Goal: Communication & Community: Participate in discussion

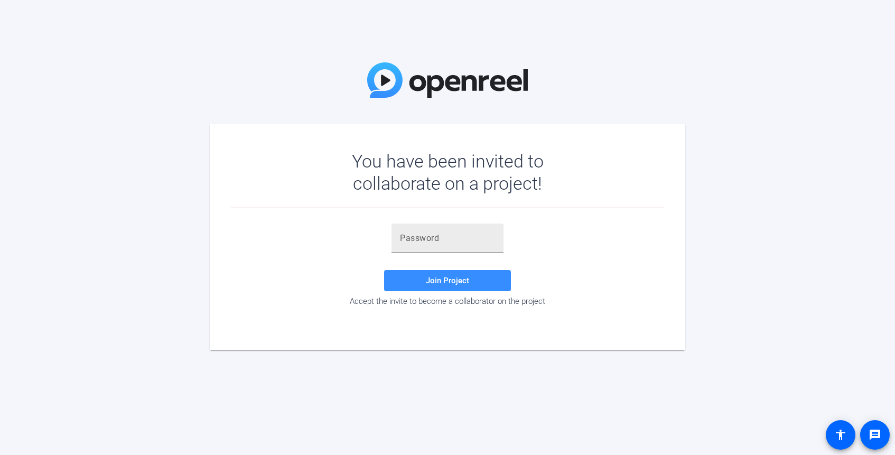
click at [418, 251] on div at bounding box center [447, 238] width 95 height 30
paste input "Interesting to discuss founder/owner structure and journey w/ institutional inv…"
type input "Interesting to discuss founder/owner structure and journey w/ institutional inv…"
paste input "9p_1gS"
type input "9p_1gS"
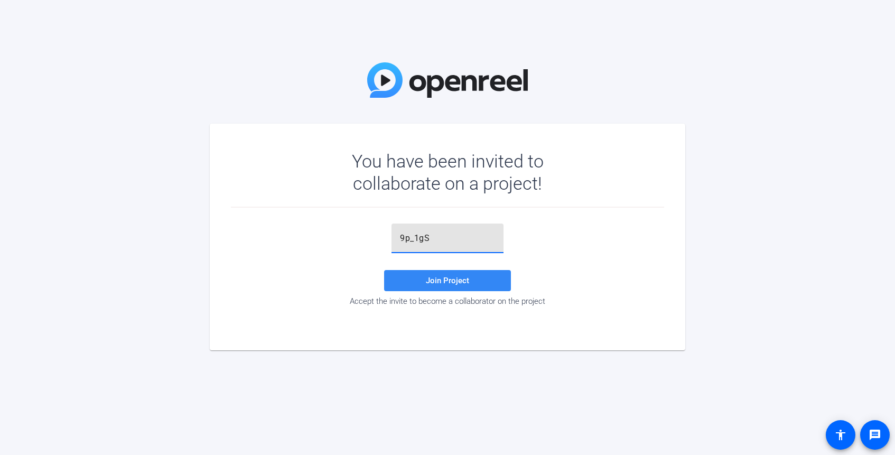
click at [441, 278] on span "Join Project" at bounding box center [447, 281] width 43 height 10
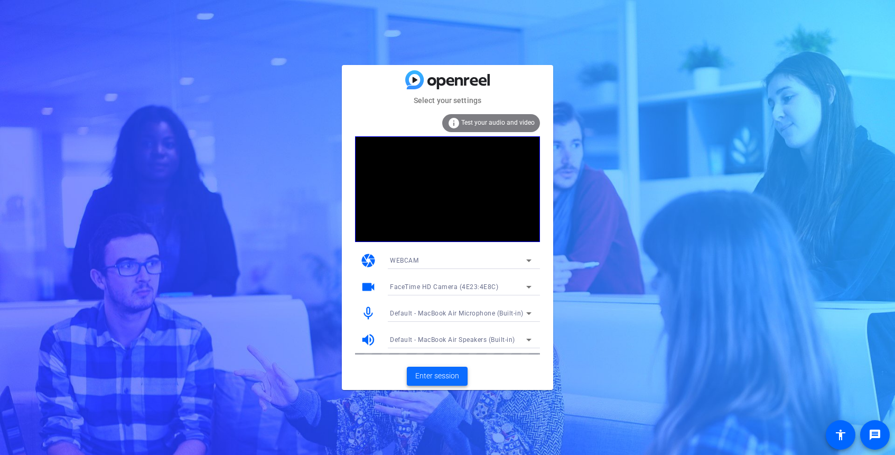
click at [436, 376] on span "Enter session" at bounding box center [437, 375] width 44 height 11
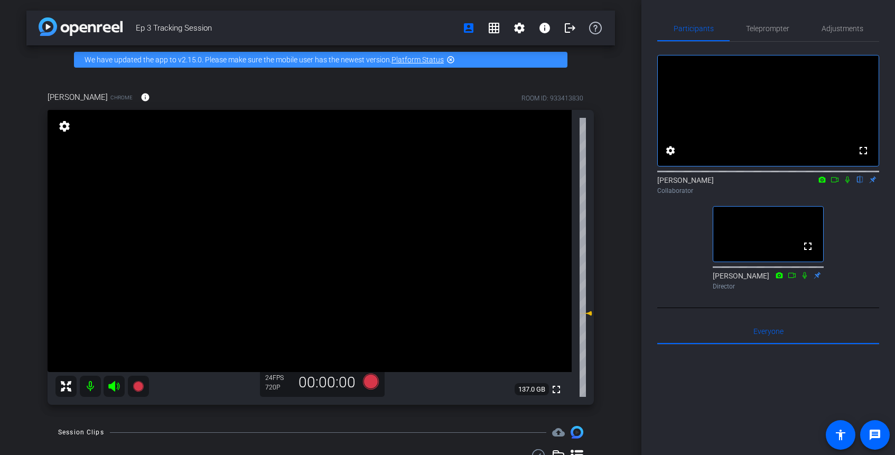
scroll to position [45, 0]
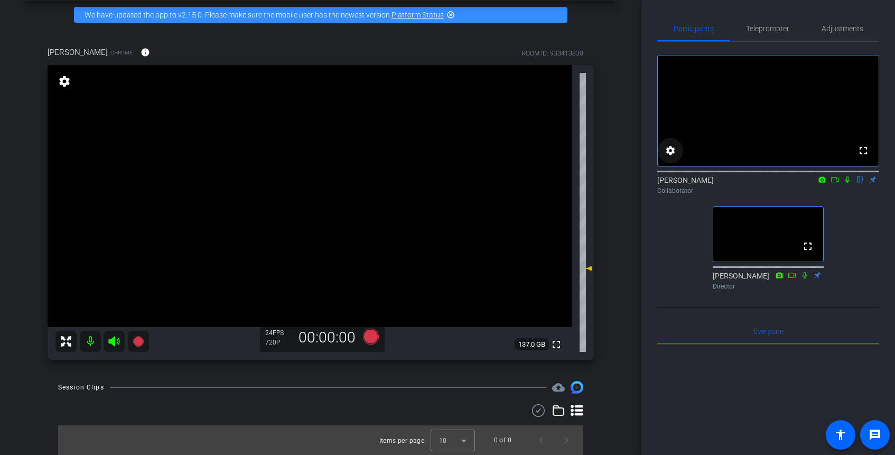
click at [669, 157] on mat-icon "settings" at bounding box center [670, 150] width 13 height 13
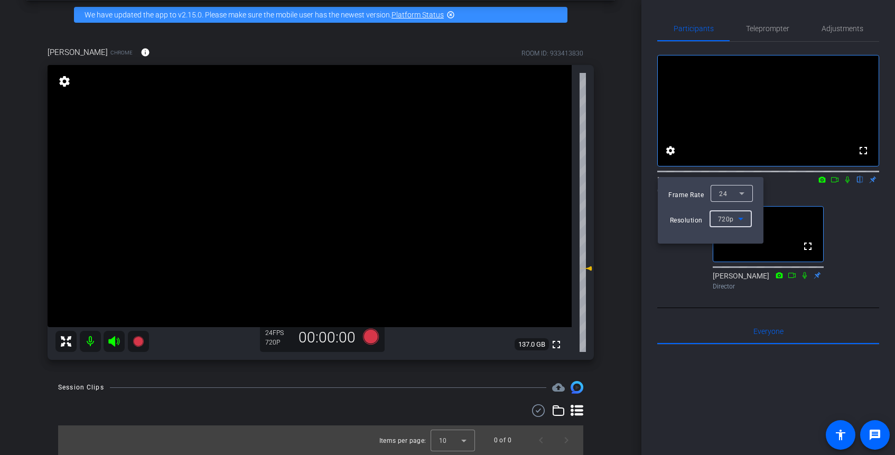
click at [737, 221] on icon at bounding box center [740, 218] width 13 height 13
click at [722, 261] on span "1080p" at bounding box center [727, 256] width 20 height 13
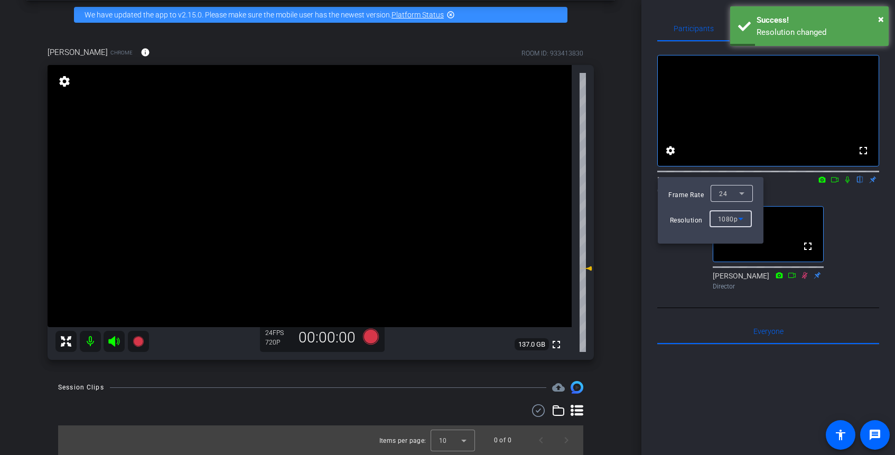
click at [741, 194] on icon at bounding box center [741, 193] width 5 height 3
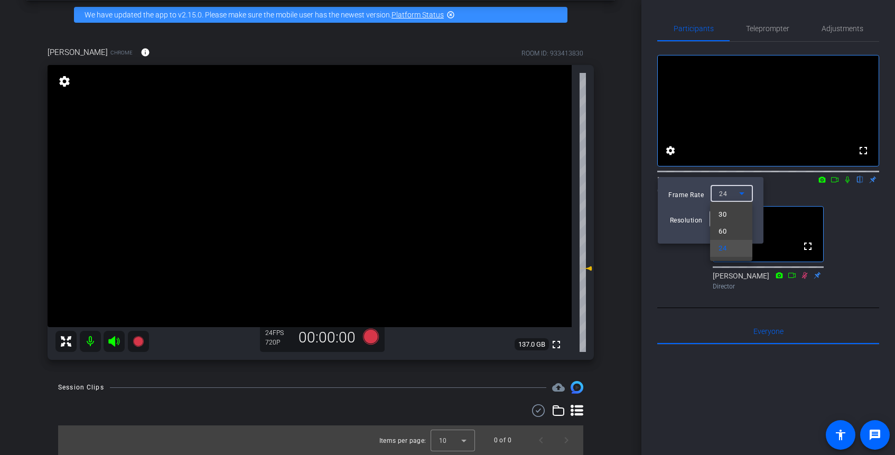
click at [741, 194] on div at bounding box center [447, 227] width 895 height 455
click at [848, 311] on div at bounding box center [447, 227] width 895 height 455
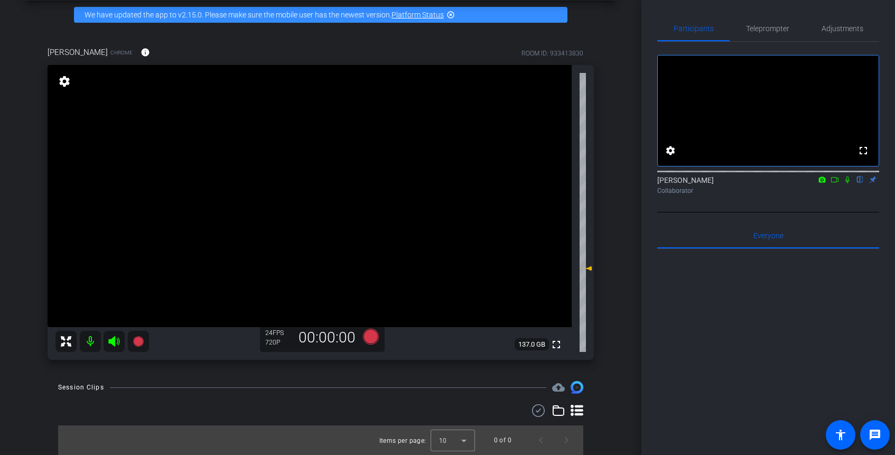
click at [848, 183] on icon at bounding box center [847, 179] width 4 height 7
click at [848, 183] on icon at bounding box center [847, 179] width 6 height 7
click at [848, 183] on icon at bounding box center [847, 179] width 4 height 7
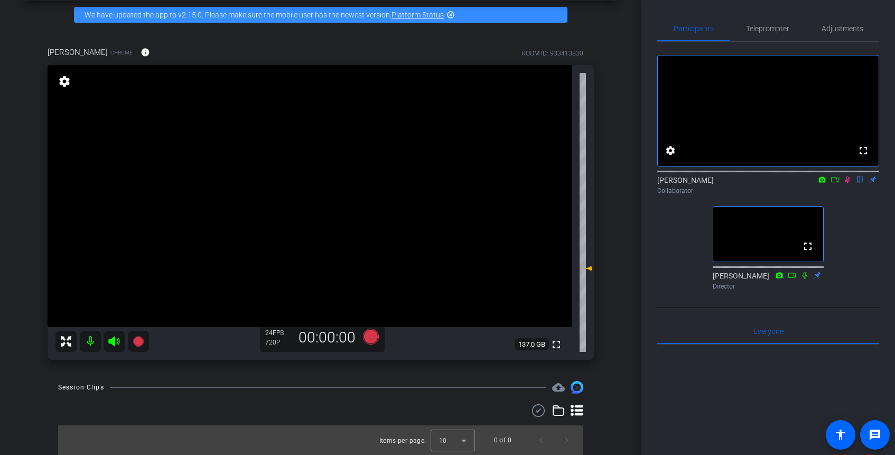
click at [846, 183] on icon at bounding box center [847, 179] width 8 height 7
click at [847, 183] on icon at bounding box center [847, 179] width 8 height 7
click at [755, 34] on span "Teleprompter" at bounding box center [767, 28] width 43 height 25
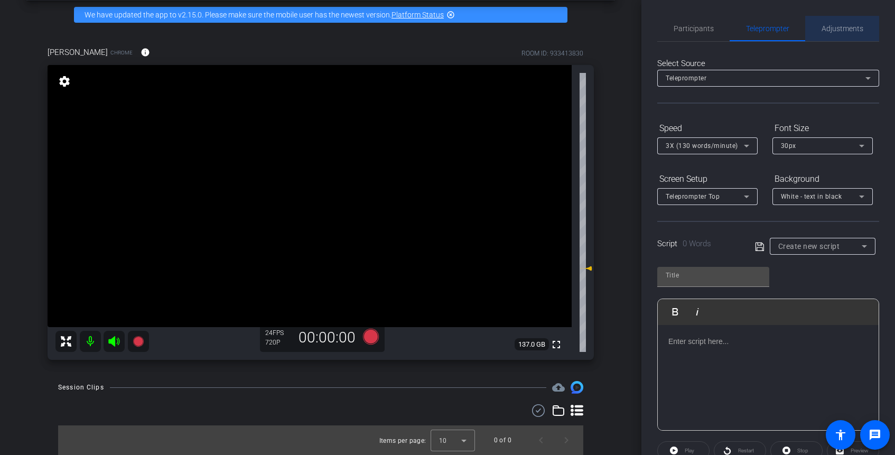
click at [853, 31] on span "Adjustments" at bounding box center [842, 28] width 42 height 7
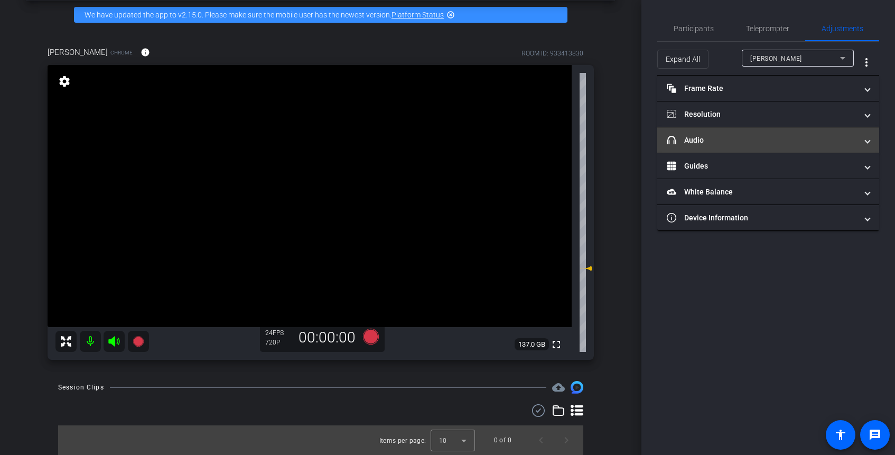
click at [712, 138] on mat-panel-title "headphone icon Audio" at bounding box center [761, 140] width 190 height 11
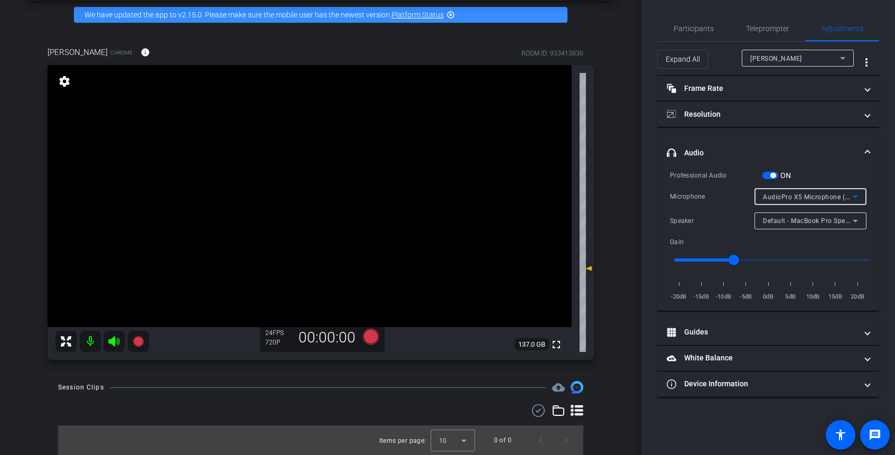
click at [836, 194] on span "AudioPro X5 Microphone (0a67:d090)" at bounding box center [822, 196] width 118 height 8
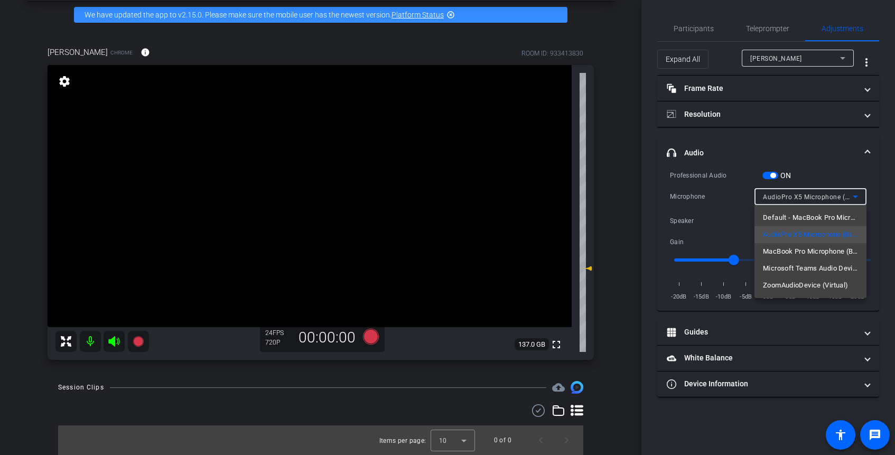
click at [625, 218] on div at bounding box center [447, 227] width 895 height 455
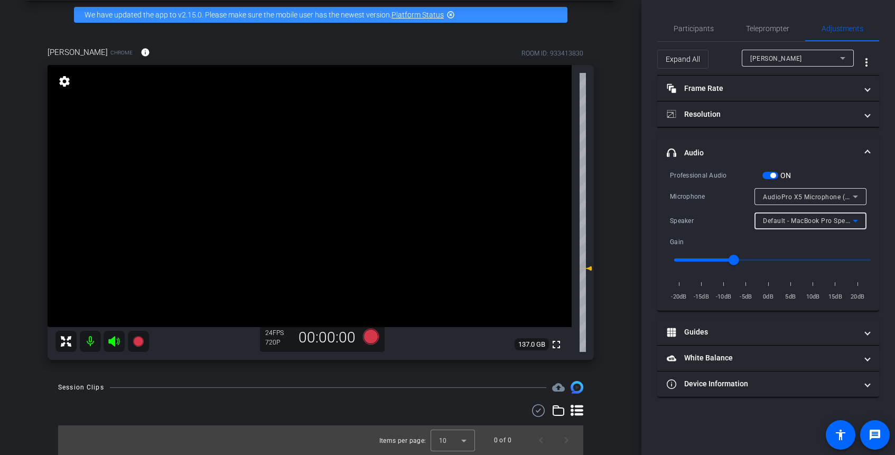
click at [804, 222] on span "Default - MacBook Pro Speakers (Built-in)" at bounding box center [826, 220] width 127 height 8
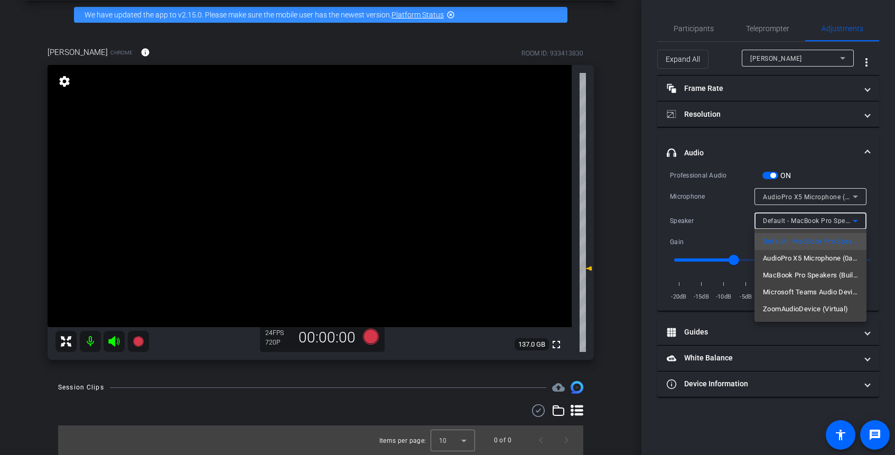
click at [784, 424] on div at bounding box center [447, 227] width 895 height 455
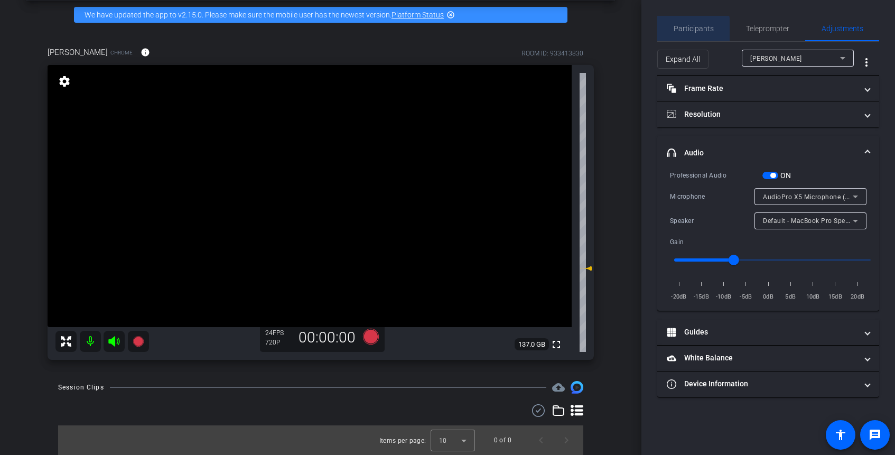
click at [678, 33] on span "Participants" at bounding box center [693, 28] width 40 height 25
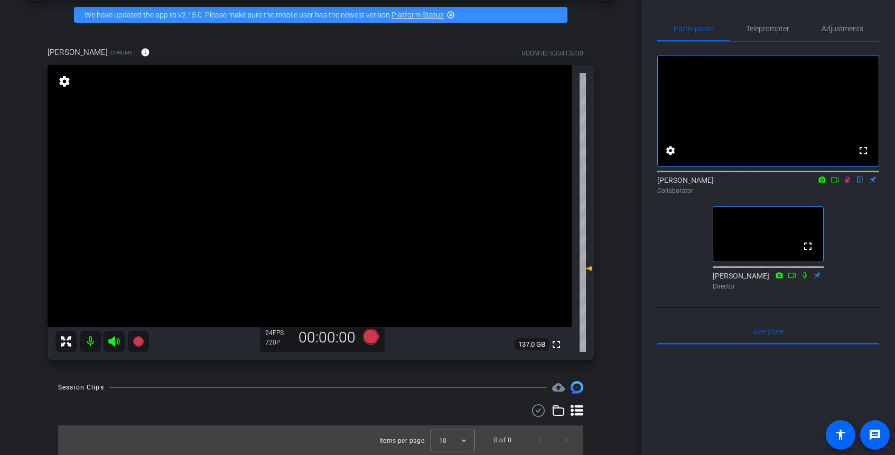
click at [849, 183] on icon at bounding box center [847, 179] width 6 height 7
click at [849, 183] on icon at bounding box center [847, 179] width 4 height 7
click at [769, 32] on span "Teleprompter" at bounding box center [767, 28] width 43 height 7
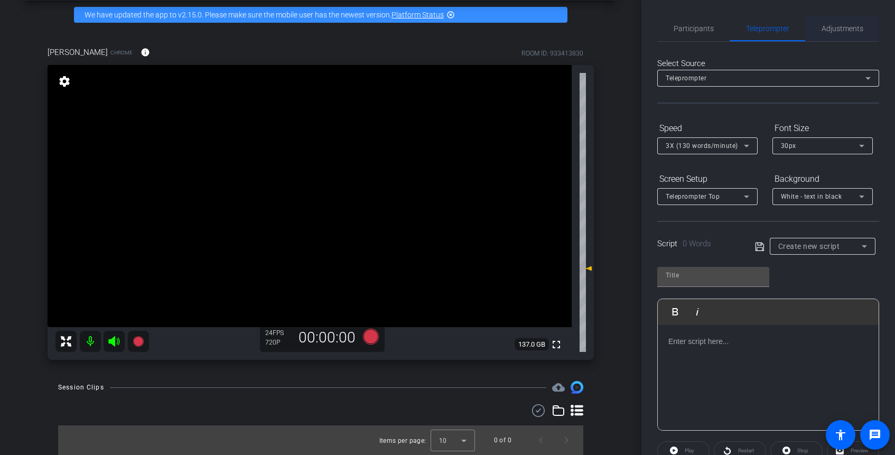
click at [833, 37] on span "Adjustments" at bounding box center [842, 28] width 42 height 25
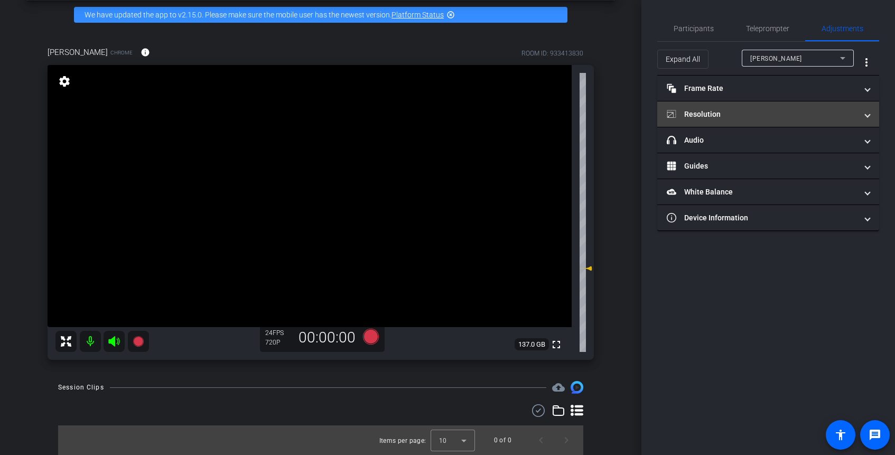
click at [725, 118] on mat-panel-title "Resolution" at bounding box center [761, 114] width 190 height 11
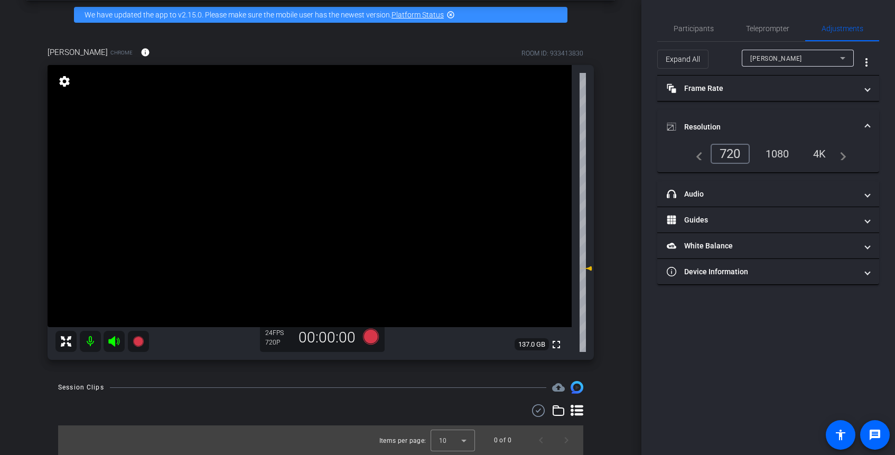
click at [782, 154] on div "1080" at bounding box center [777, 154] width 40 height 18
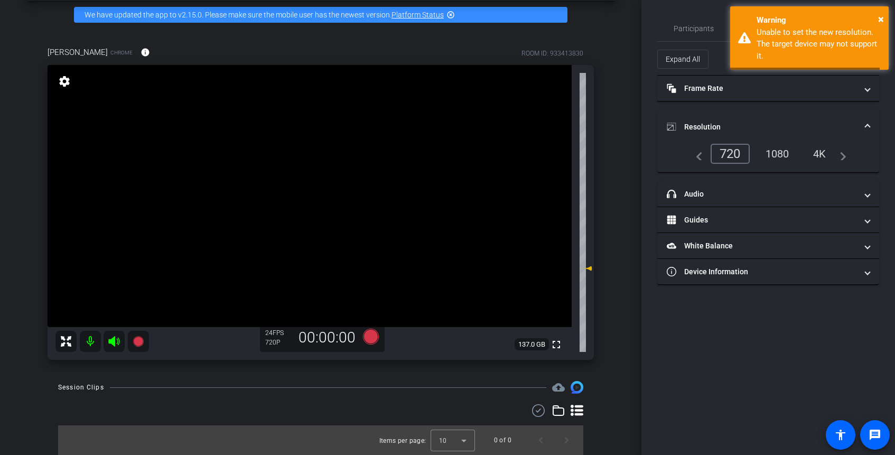
click at [822, 154] on div "4K" at bounding box center [819, 154] width 29 height 18
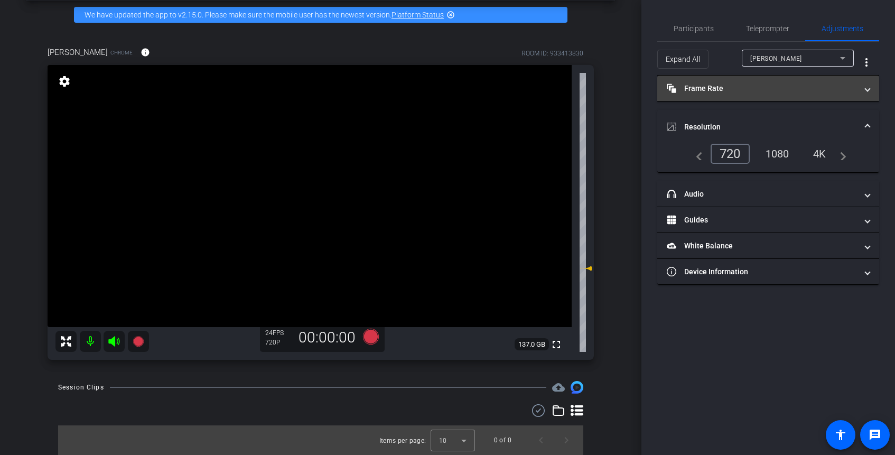
click at [733, 91] on mat-panel-title "Frame Rate Frame Rate" at bounding box center [761, 88] width 190 height 11
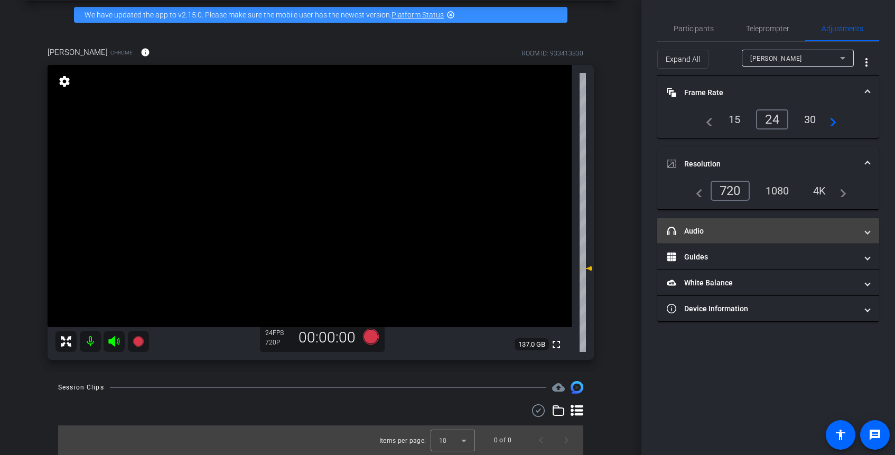
click at [729, 235] on mat-panel-title "headphone icon Audio" at bounding box center [761, 230] width 190 height 11
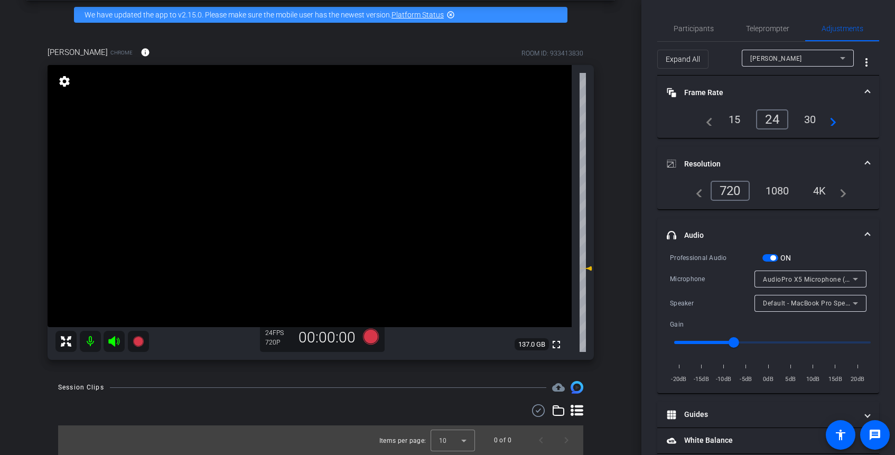
scroll to position [40, 0]
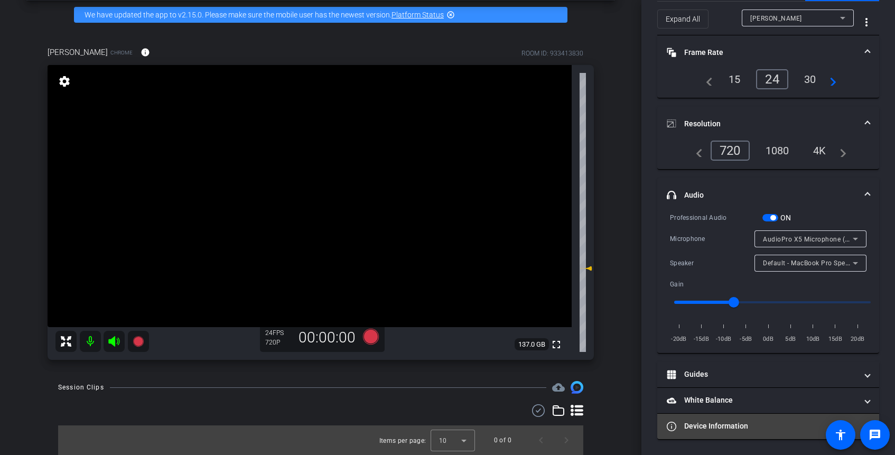
click at [710, 426] on mat-panel-title "Device Information" at bounding box center [761, 425] width 190 height 11
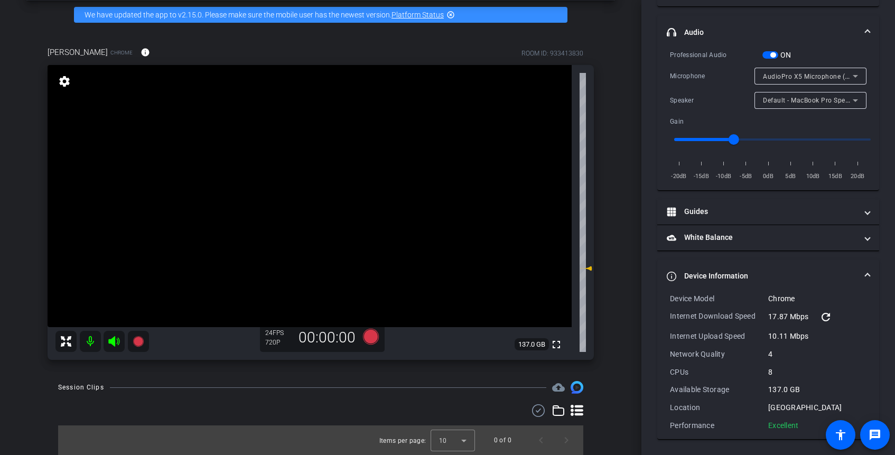
scroll to position [0, 0]
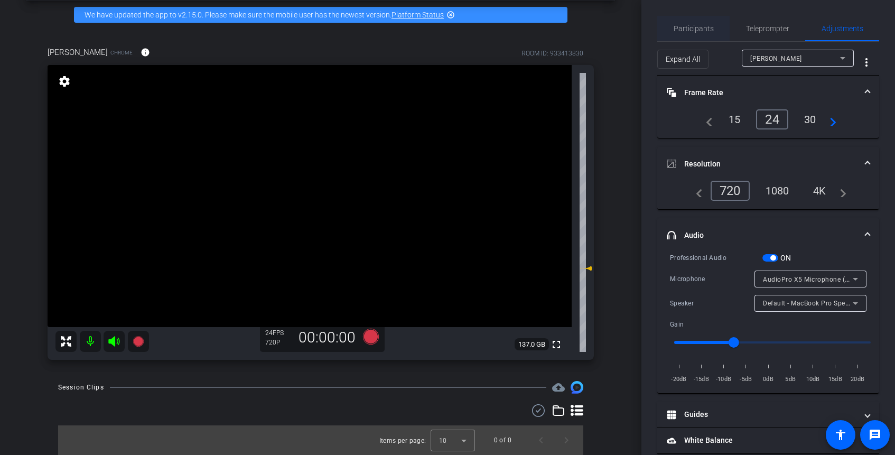
click at [691, 27] on span "Participants" at bounding box center [693, 28] width 40 height 7
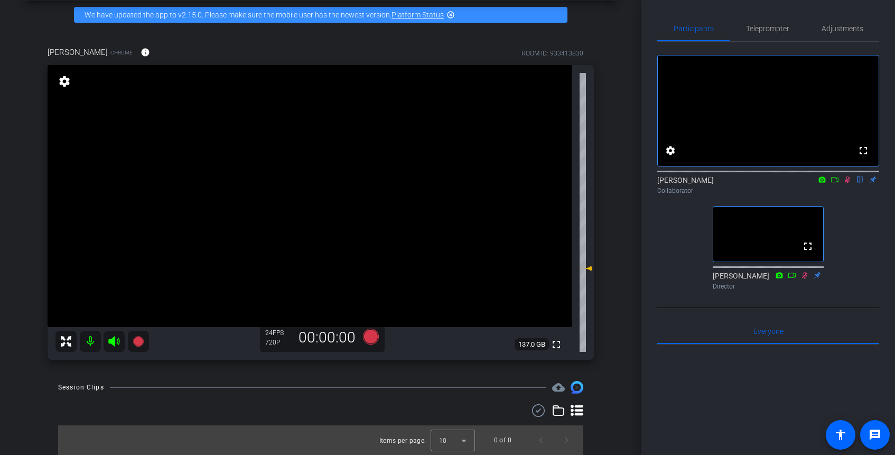
click at [847, 183] on icon at bounding box center [847, 179] width 6 height 7
click at [847, 183] on icon at bounding box center [847, 179] width 4 height 7
click at [847, 183] on icon at bounding box center [847, 179] width 6 height 7
click at [848, 183] on icon at bounding box center [847, 179] width 4 height 7
click at [848, 183] on icon at bounding box center [847, 179] width 6 height 7
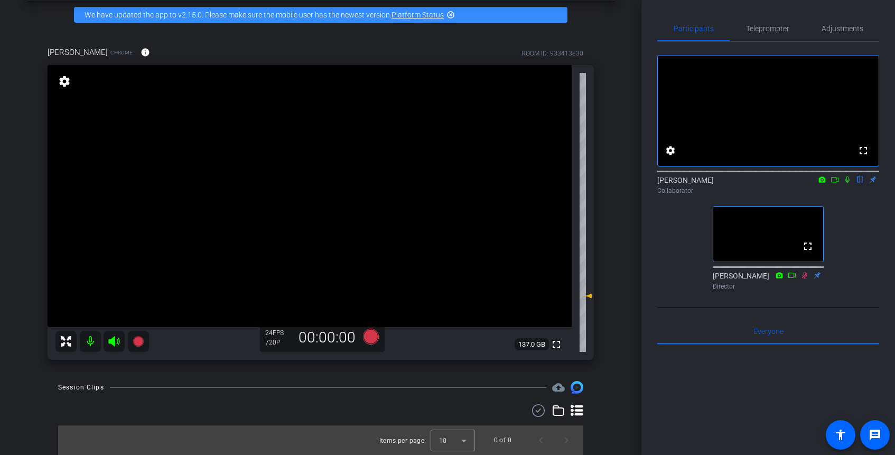
click at [847, 183] on icon at bounding box center [847, 179] width 4 height 7
click at [847, 183] on icon at bounding box center [847, 179] width 6 height 7
click at [847, 183] on icon at bounding box center [847, 179] width 4 height 7
click at [844, 183] on icon at bounding box center [847, 179] width 8 height 7
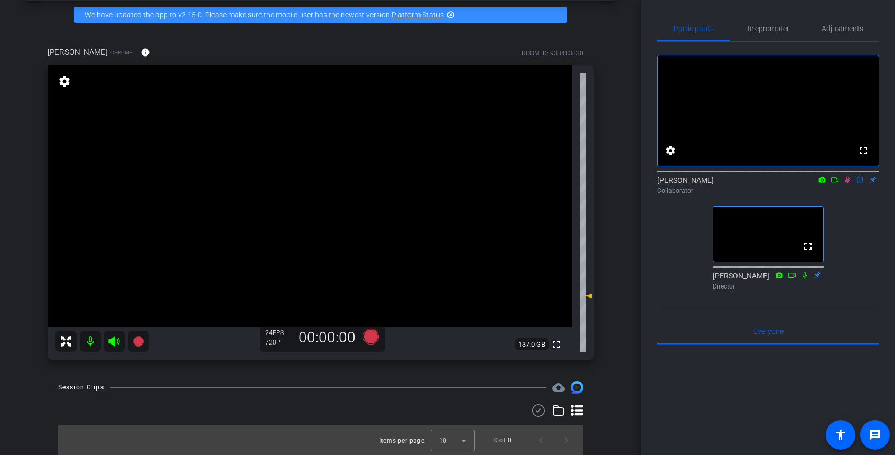
click at [845, 183] on icon at bounding box center [847, 179] width 6 height 7
click at [845, 183] on icon at bounding box center [847, 179] width 4 height 7
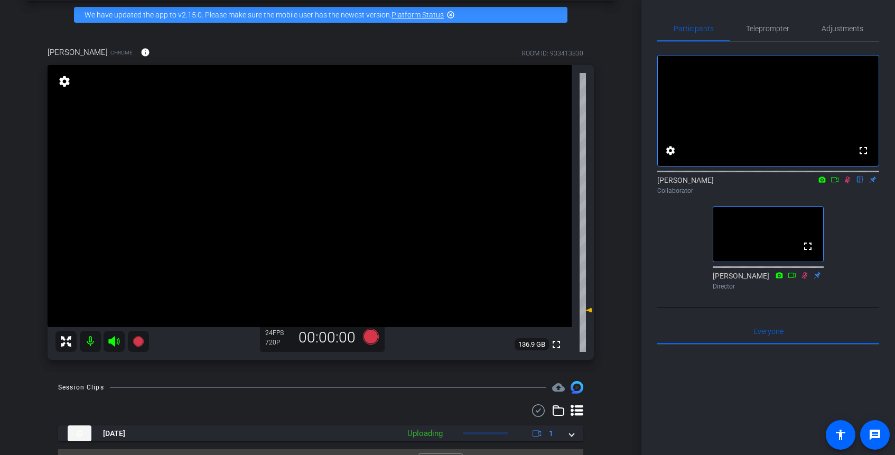
click at [845, 183] on icon at bounding box center [847, 179] width 6 height 7
click at [845, 183] on icon at bounding box center [847, 179] width 4 height 7
click at [137, 340] on icon at bounding box center [138, 341] width 11 height 11
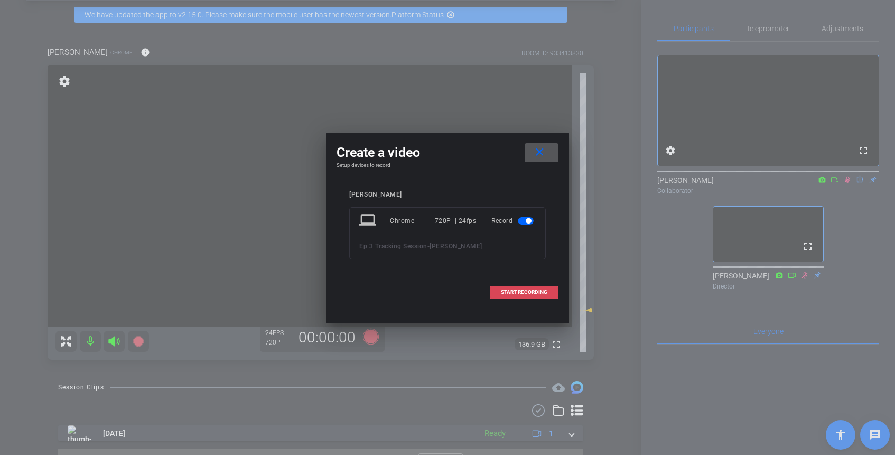
click at [520, 287] on span at bounding box center [524, 291] width 68 height 25
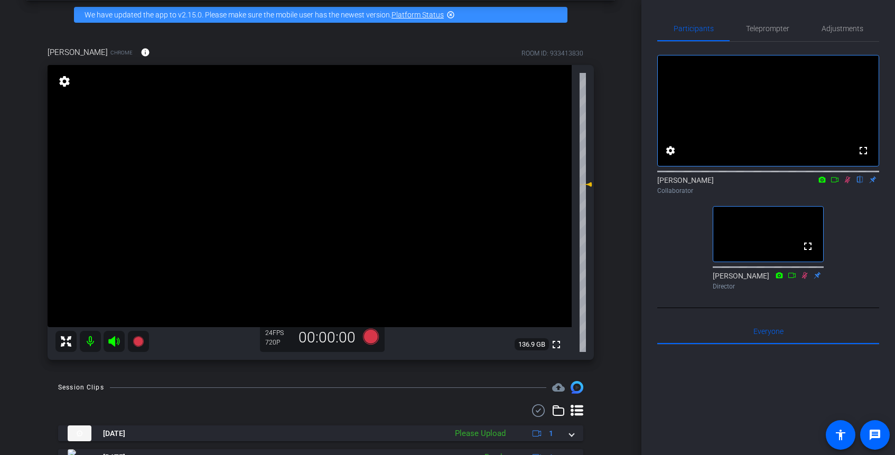
click at [847, 183] on icon at bounding box center [847, 179] width 8 height 7
click at [847, 183] on icon at bounding box center [847, 179] width 4 height 7
click at [137, 349] on mat-icon at bounding box center [138, 341] width 21 height 21
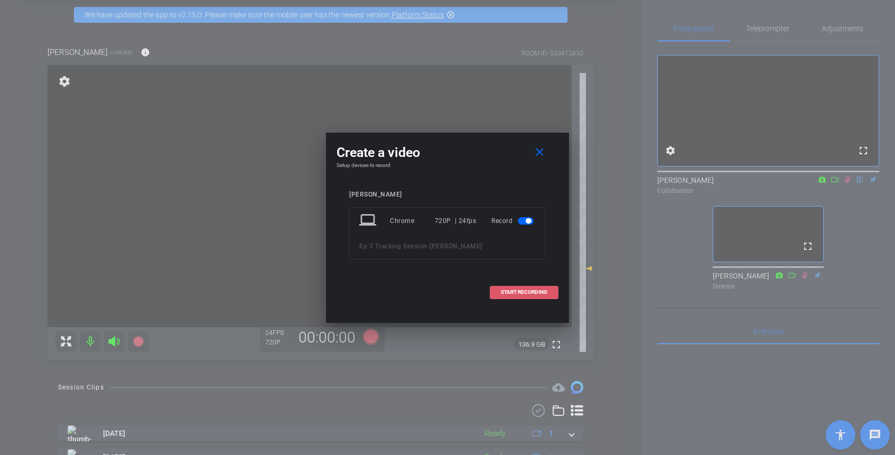
click at [519, 291] on span "START RECORDING" at bounding box center [524, 291] width 46 height 5
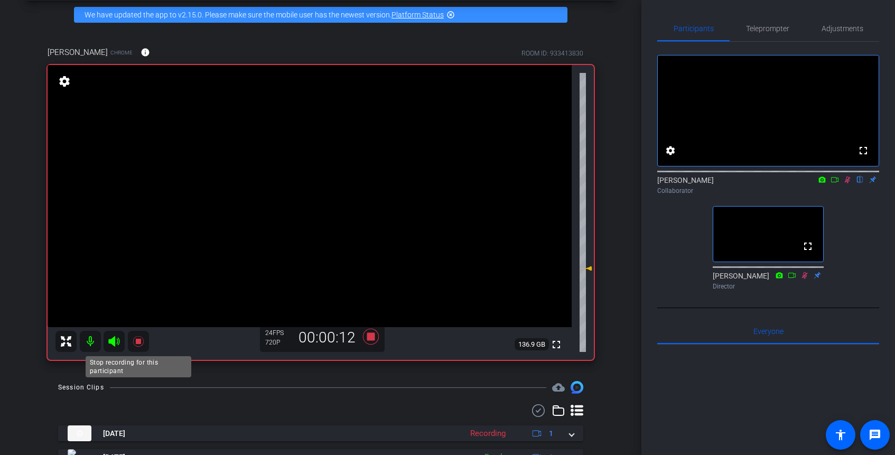
click at [140, 344] on icon at bounding box center [138, 341] width 13 height 13
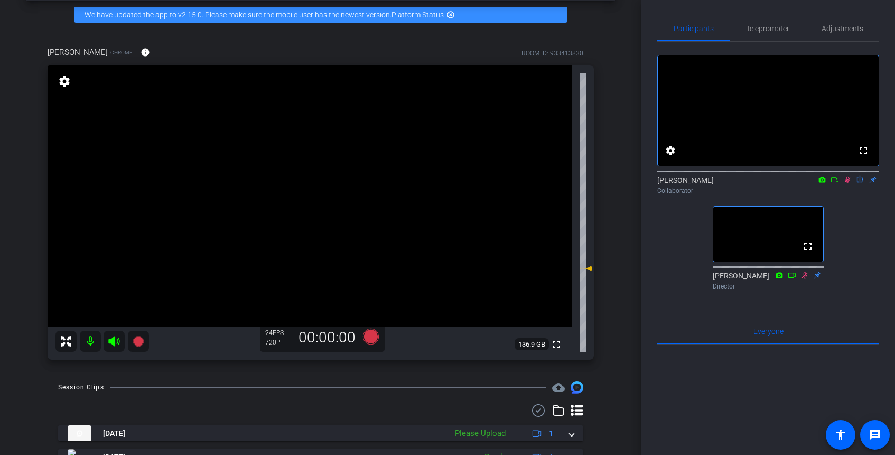
click at [845, 183] on icon at bounding box center [847, 179] width 8 height 7
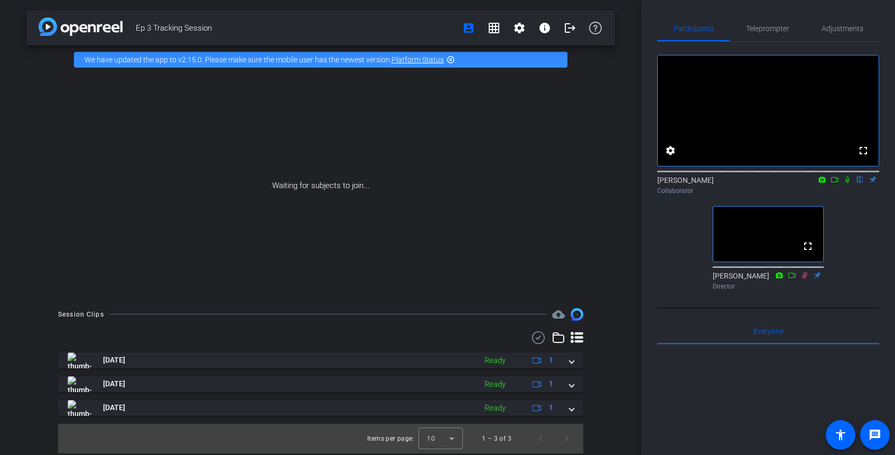
click at [847, 183] on icon at bounding box center [847, 179] width 4 height 7
click at [521, 33] on mat-icon "settings" at bounding box center [519, 28] width 13 height 13
click at [493, 23] on div at bounding box center [447, 227] width 895 height 455
click at [493, 40] on span at bounding box center [493, 27] width 25 height 25
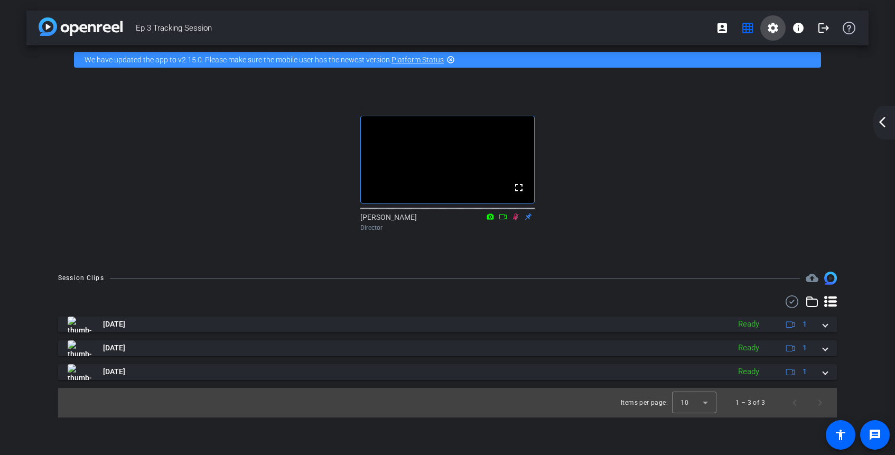
click at [774, 25] on mat-icon "settings" at bounding box center [772, 28] width 13 height 13
click at [775, 47] on span "Session Settings" at bounding box center [795, 50] width 55 height 13
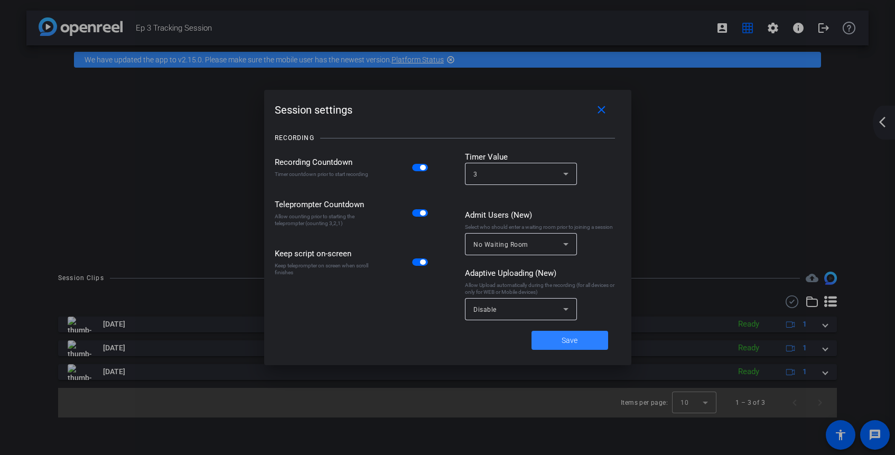
click at [573, 340] on span "Save" at bounding box center [569, 340] width 16 height 11
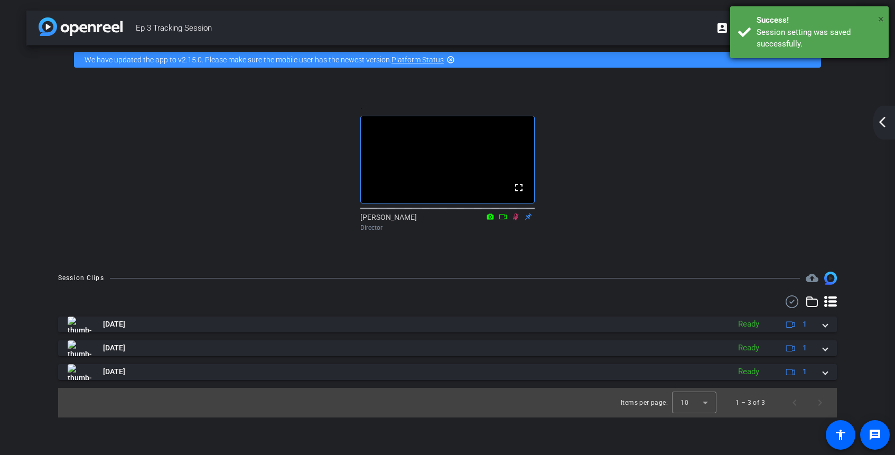
click at [882, 17] on span "×" at bounding box center [881, 19] width 6 height 13
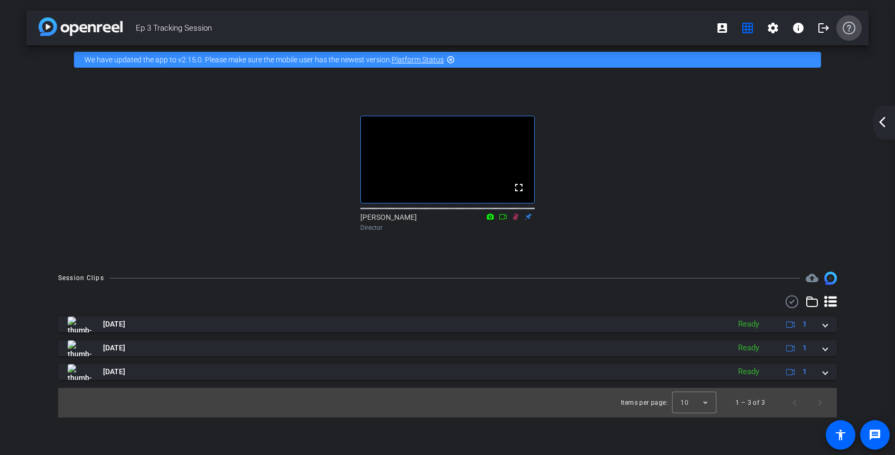
click at [847, 34] on span at bounding box center [848, 27] width 25 height 25
click at [718, 28] on mat-icon "account_box" at bounding box center [722, 28] width 13 height 13
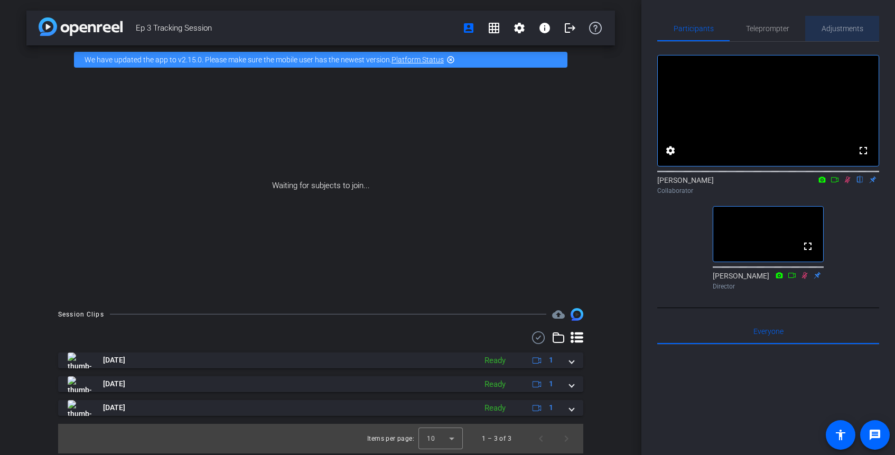
click at [830, 29] on span "Adjustments" at bounding box center [842, 28] width 42 height 7
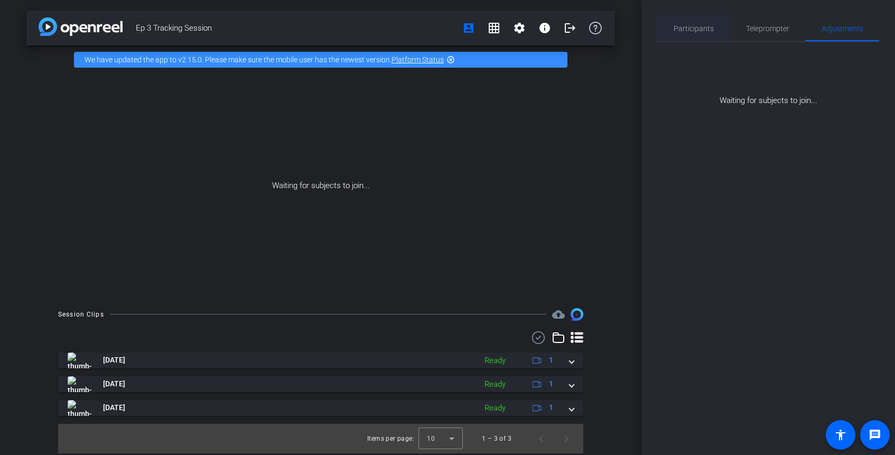
click at [704, 27] on span "Participants" at bounding box center [693, 28] width 40 height 7
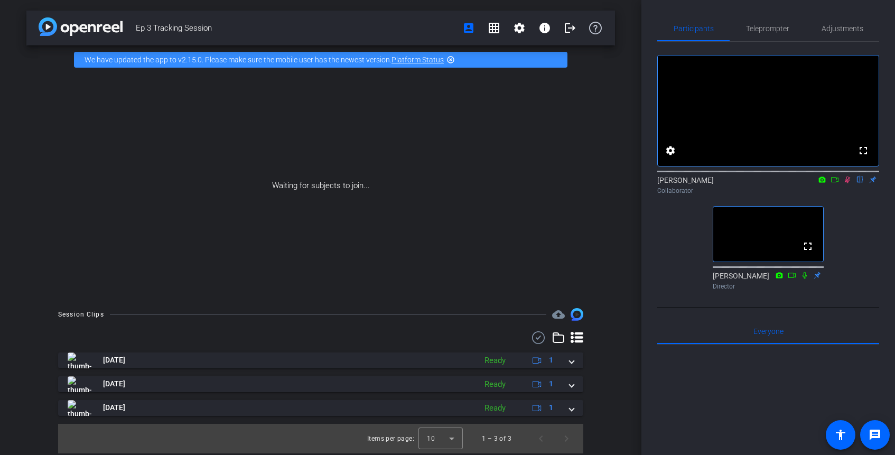
click at [847, 183] on icon at bounding box center [847, 179] width 8 height 7
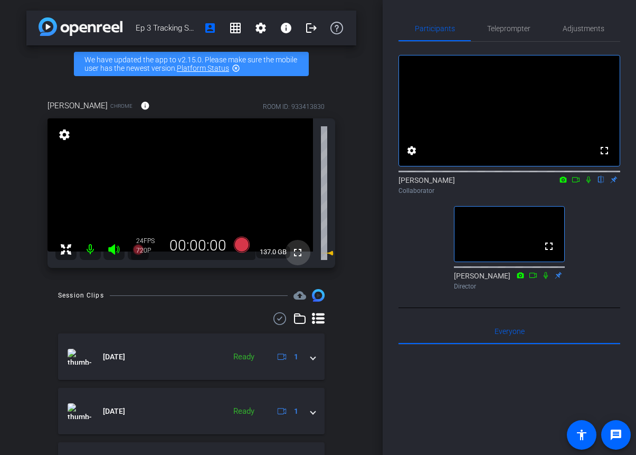
click at [299, 253] on mat-icon "fullscreen" at bounding box center [298, 252] width 13 height 13
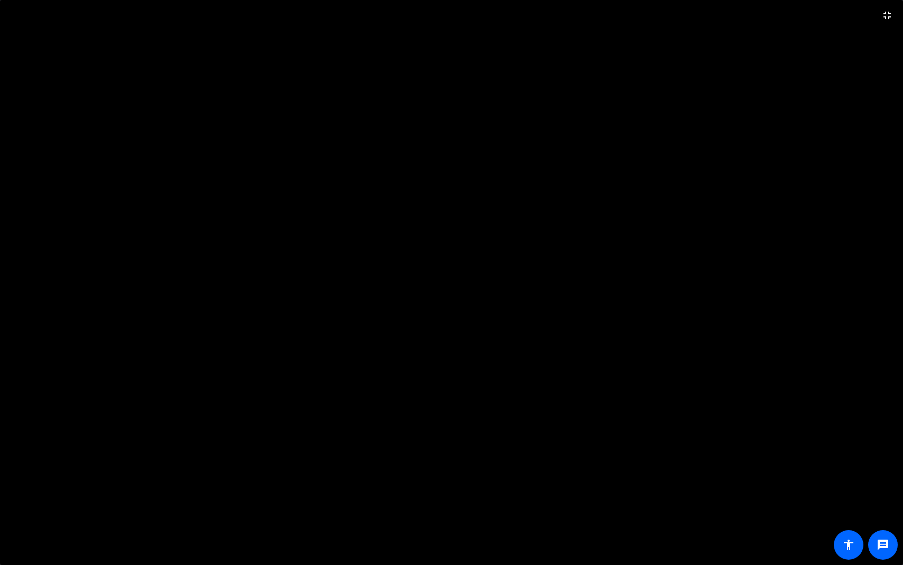
drag, startPoint x: 615, startPoint y: 227, endPoint x: 607, endPoint y: 214, distance: 15.2
click at [614, 224] on video at bounding box center [451, 282] width 903 height 565
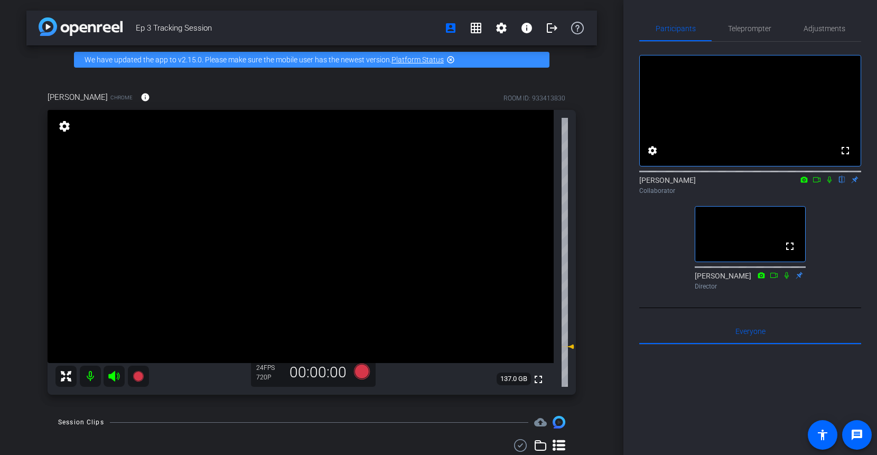
click at [830, 183] on icon at bounding box center [829, 179] width 4 height 7
click at [830, 183] on icon at bounding box center [829, 179] width 8 height 7
click at [829, 183] on icon at bounding box center [829, 179] width 8 height 7
click at [830, 183] on icon at bounding box center [829, 179] width 4 height 7
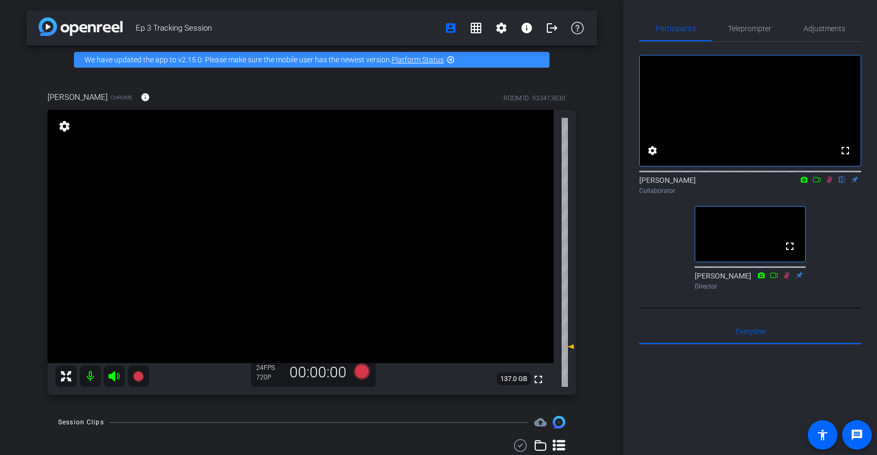
click at [830, 183] on icon at bounding box center [829, 179] width 8 height 7
click at [828, 183] on icon at bounding box center [829, 179] width 4 height 7
click at [829, 183] on icon at bounding box center [829, 179] width 6 height 7
click at [829, 183] on icon at bounding box center [829, 179] width 4 height 7
click at [829, 183] on icon at bounding box center [829, 179] width 8 height 7
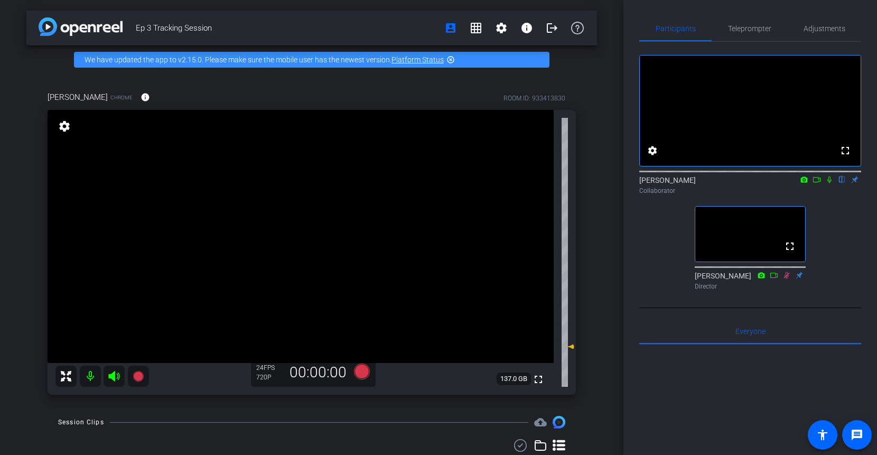
click at [612, 198] on div "Ep 3 Tracking Session account_box grid_on settings info logout We have updated …" at bounding box center [311, 227] width 623 height 455
click at [829, 183] on icon at bounding box center [829, 179] width 4 height 7
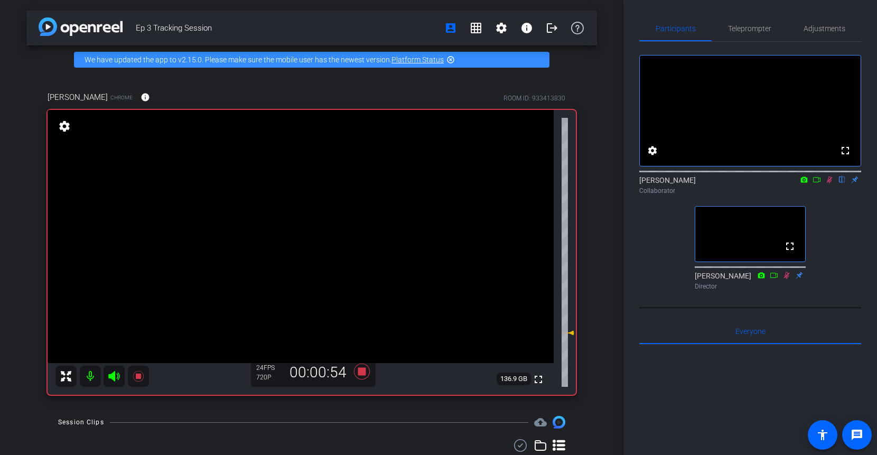
click at [828, 183] on icon at bounding box center [829, 179] width 6 height 7
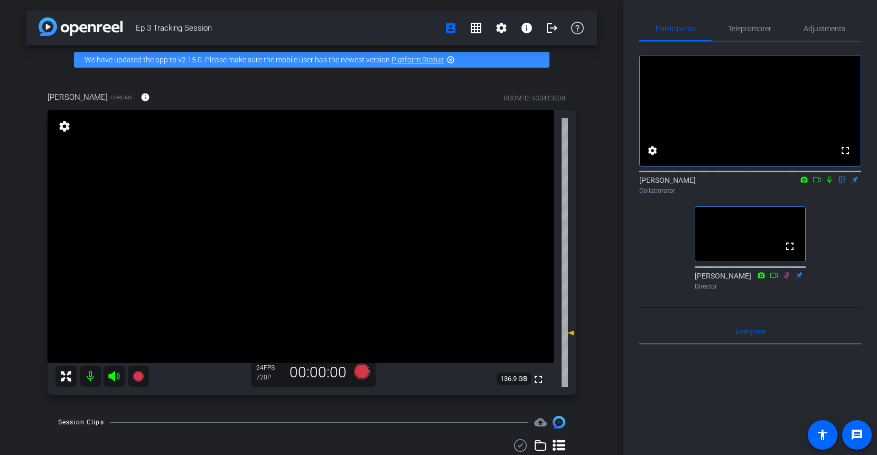
click at [830, 183] on icon at bounding box center [829, 179] width 8 height 7
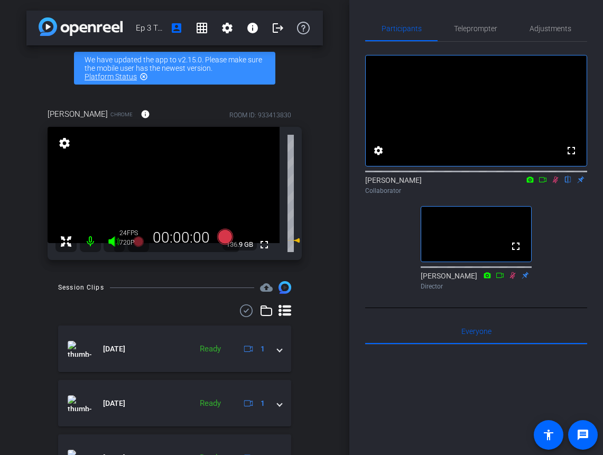
click at [551, 183] on icon at bounding box center [555, 179] width 8 height 7
click at [342, 168] on div "Ep 3 Tracking Session account_box grid_on settings info logout We have updated …" at bounding box center [174, 227] width 349 height 455
click at [555, 184] on mat-icon at bounding box center [555, 180] width 13 height 10
click at [553, 183] on icon at bounding box center [555, 179] width 8 height 7
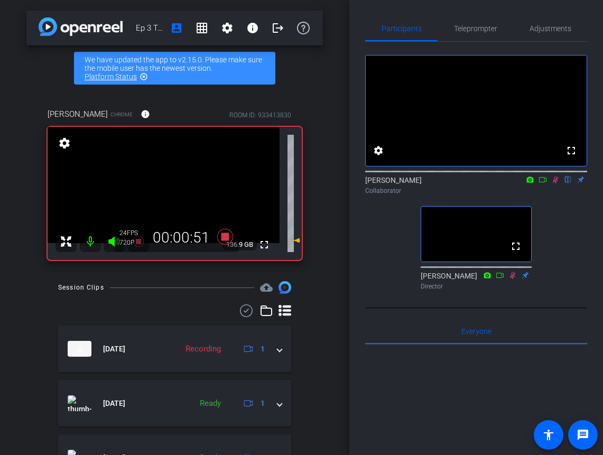
click at [556, 183] on icon at bounding box center [555, 179] width 6 height 7
click at [556, 183] on icon at bounding box center [555, 179] width 4 height 7
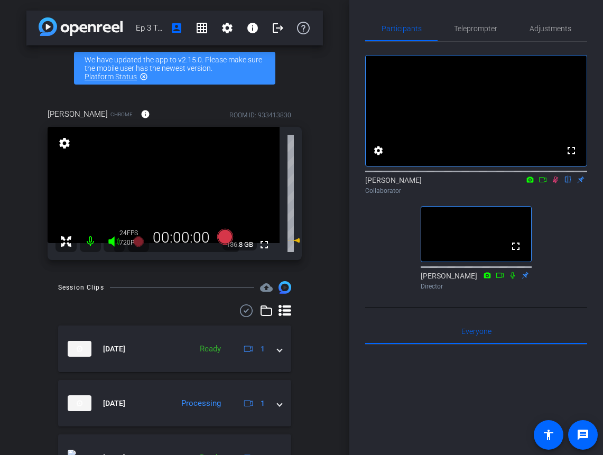
click at [553, 183] on icon at bounding box center [555, 179] width 8 height 7
click at [553, 183] on icon at bounding box center [555, 179] width 4 height 7
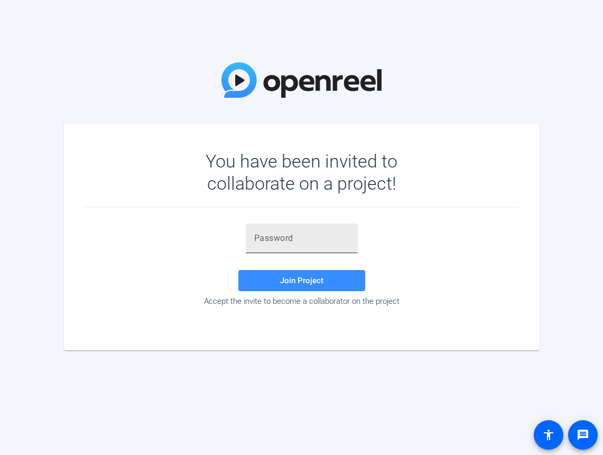
click at [275, 245] on div at bounding box center [301, 238] width 95 height 30
paste input "9p_1gS"
type input "9p_1gS"
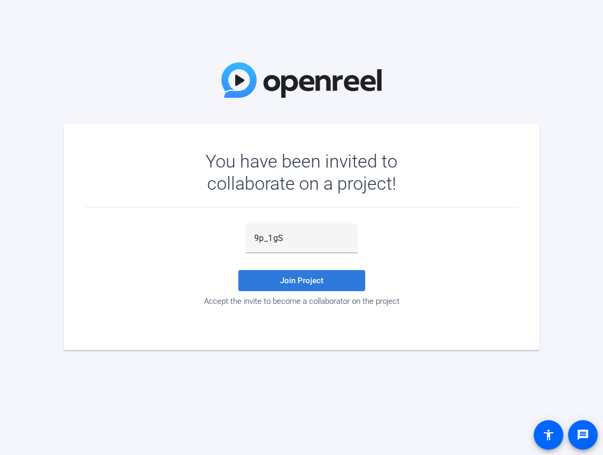
click at [279, 281] on span at bounding box center [301, 280] width 127 height 25
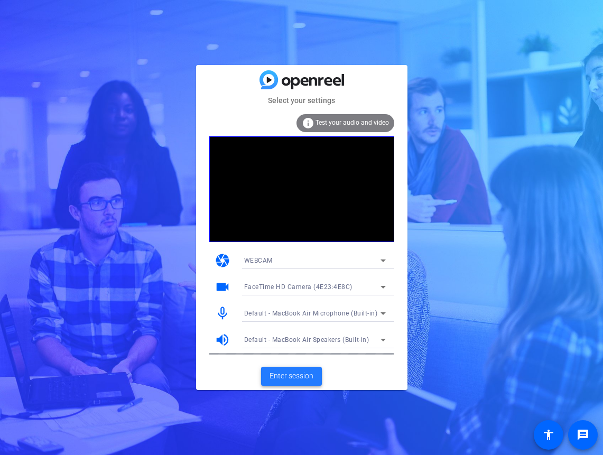
click at [302, 371] on span "Enter session" at bounding box center [291, 375] width 44 height 11
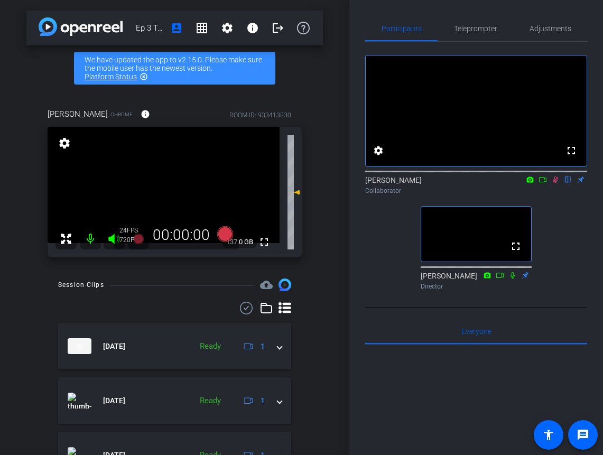
drag, startPoint x: 326, startPoint y: 319, endPoint x: 394, endPoint y: 271, distance: 83.4
click at [327, 319] on div "Ep 3 Tracking Session account_box grid_on settings info logout We have updated …" at bounding box center [174, 227] width 349 height 455
click at [557, 183] on icon at bounding box center [555, 179] width 8 height 7
click at [556, 183] on icon at bounding box center [555, 179] width 8 height 7
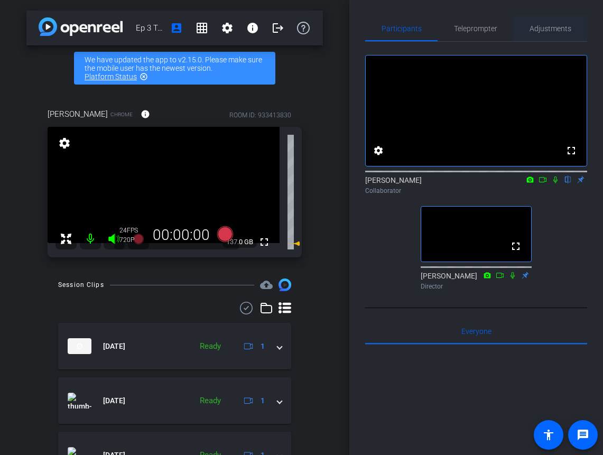
click at [555, 17] on span "Adjustments" at bounding box center [550, 28] width 42 height 25
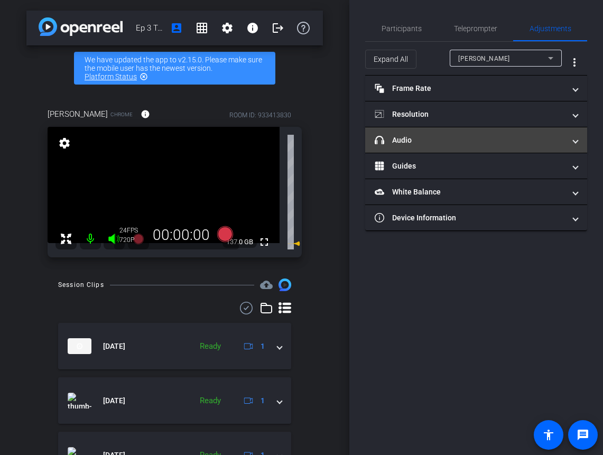
click at [464, 144] on mat-panel-title "headphone icon Audio" at bounding box center [469, 140] width 190 height 11
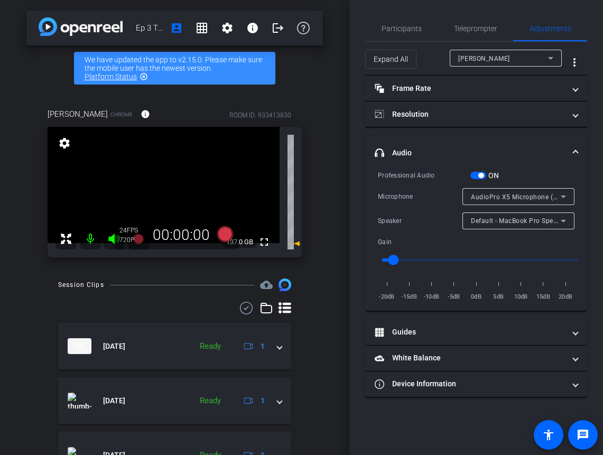
type input "0.6"
click at [469, 35] on span "Teleprompter" at bounding box center [475, 28] width 43 height 25
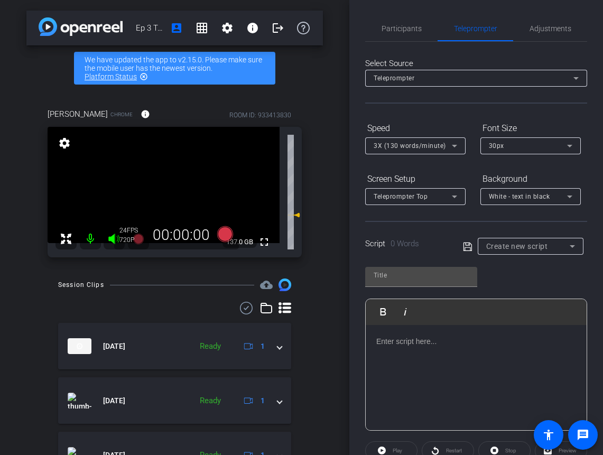
click at [395, 14] on div "Participants Teleprompter Adjustments settings Lydia Randall flip Collaborator …" at bounding box center [475, 227] width 253 height 455
click at [395, 27] on span "Participants" at bounding box center [401, 28] width 40 height 7
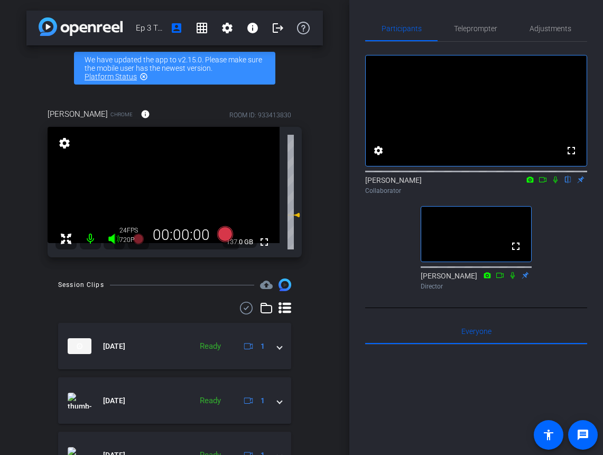
click at [555, 183] on icon at bounding box center [555, 179] width 8 height 7
click at [553, 183] on icon at bounding box center [555, 179] width 8 height 7
click at [554, 183] on icon at bounding box center [555, 179] width 4 height 7
click at [542, 23] on span "Adjustments" at bounding box center [550, 28] width 42 height 25
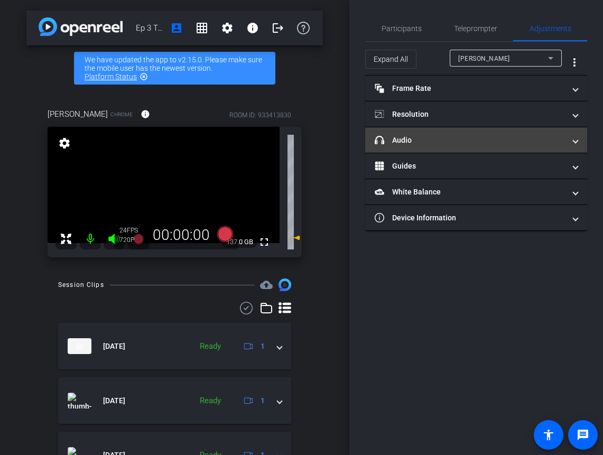
click at [478, 140] on mat-panel-title "headphone icon Audio" at bounding box center [469, 140] width 190 height 11
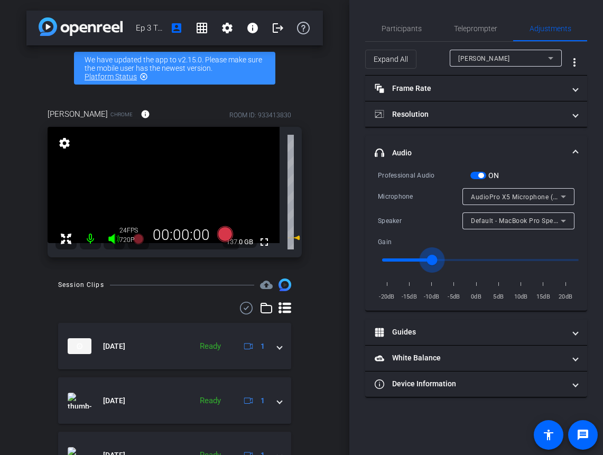
type input "0.5"
click at [428, 262] on input "range" at bounding box center [480, 259] width 219 height 23
click at [407, 32] on span "Participants" at bounding box center [401, 28] width 40 height 7
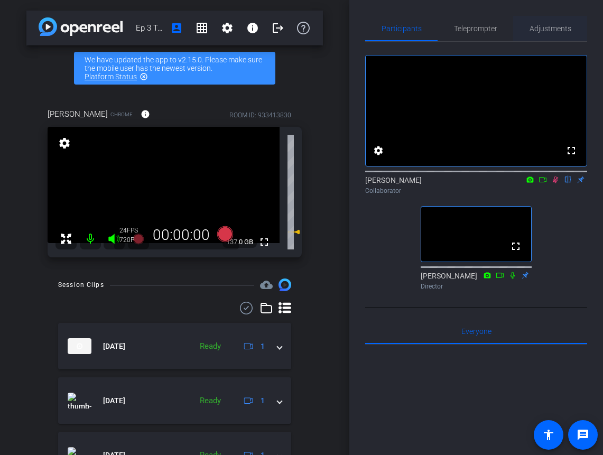
click at [556, 27] on span "Adjustments" at bounding box center [550, 28] width 42 height 7
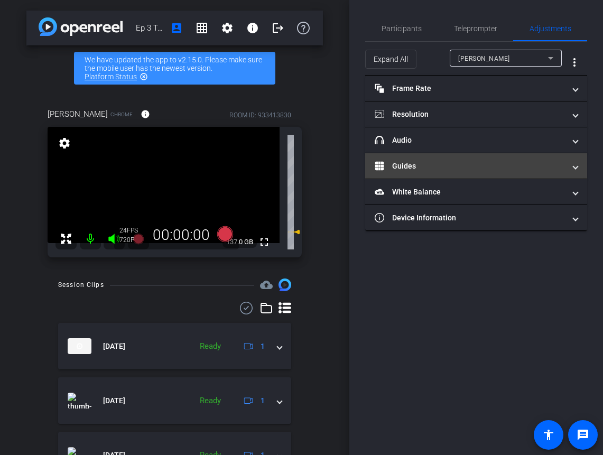
click at [438, 153] on mat-accordion "Frame Rate Frame Rate navigate_before 15 24 30 navigate_next Resolution navigat…" at bounding box center [476, 153] width 222 height 155
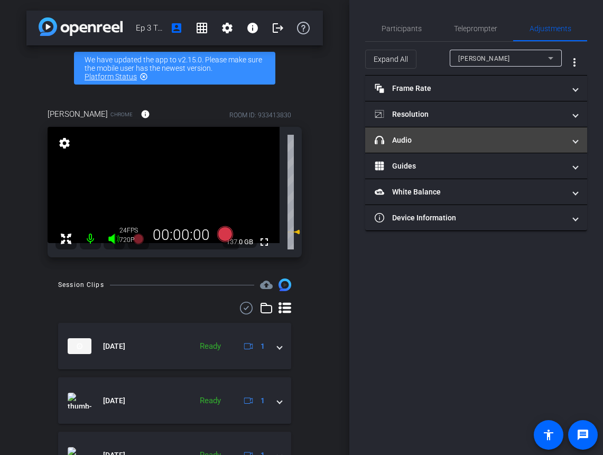
click at [438, 149] on mat-expansion-panel-header "headphone icon Audio" at bounding box center [476, 139] width 222 height 25
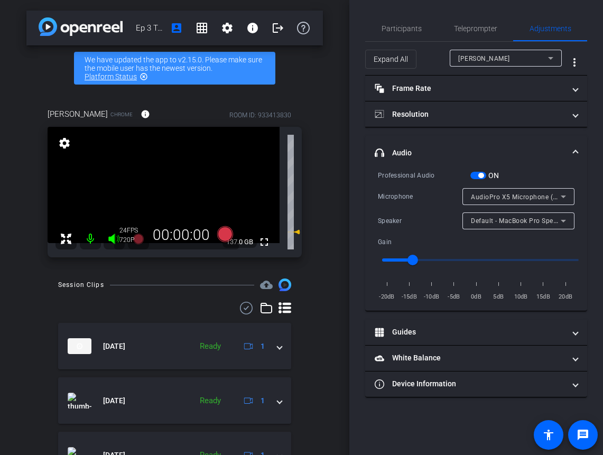
click at [556, 59] on icon at bounding box center [550, 58] width 13 height 13
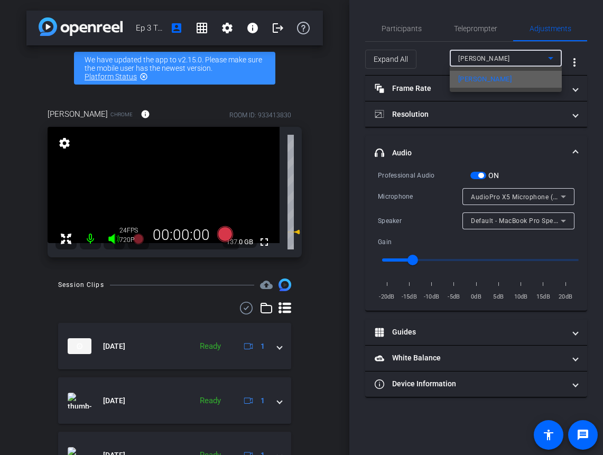
click at [517, 84] on mat-option "[PERSON_NAME]" at bounding box center [505, 79] width 112 height 17
click at [517, 84] on mat-panel-title "Frame Rate Frame Rate" at bounding box center [469, 88] width 190 height 11
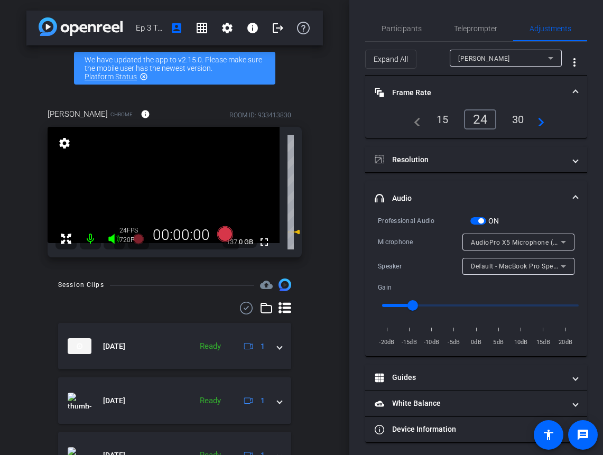
click at [578, 88] on mat-expansion-panel-header "Frame Rate Frame Rate" at bounding box center [476, 93] width 222 height 34
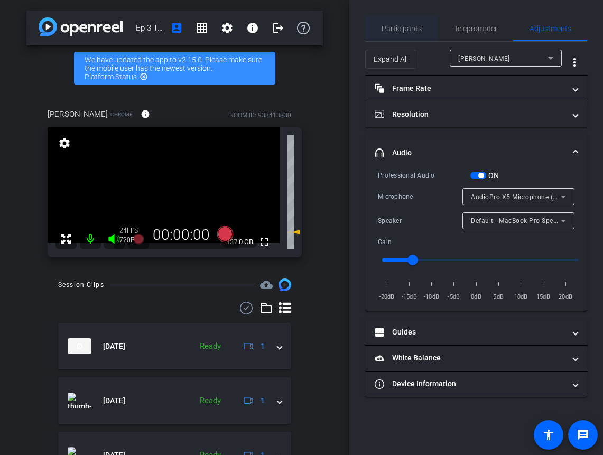
click at [402, 30] on span "Participants" at bounding box center [401, 28] width 40 height 7
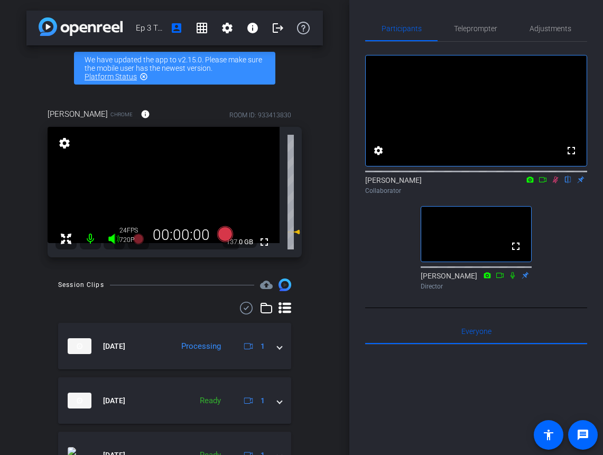
click at [553, 183] on icon at bounding box center [555, 179] width 8 height 7
click at [558, 29] on span "Adjustments" at bounding box center [550, 28] width 42 height 7
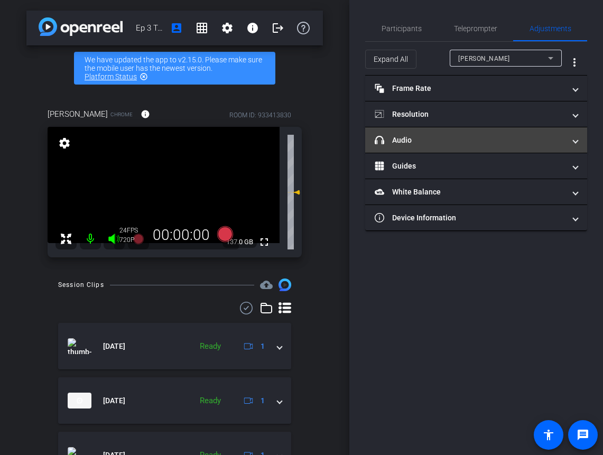
click at [443, 141] on mat-panel-title "headphone icon Audio" at bounding box center [469, 140] width 190 height 11
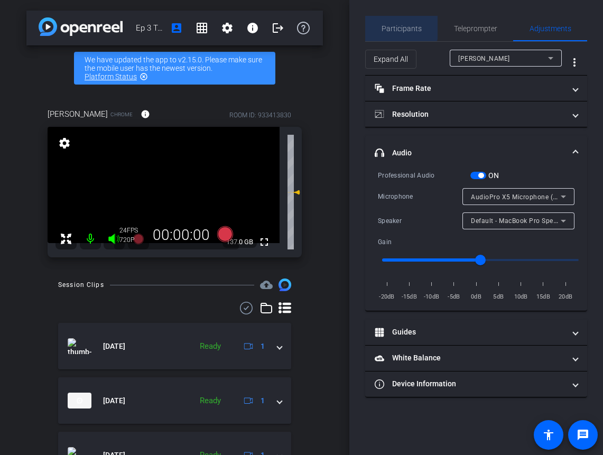
click at [398, 26] on span "Participants" at bounding box center [401, 28] width 40 height 7
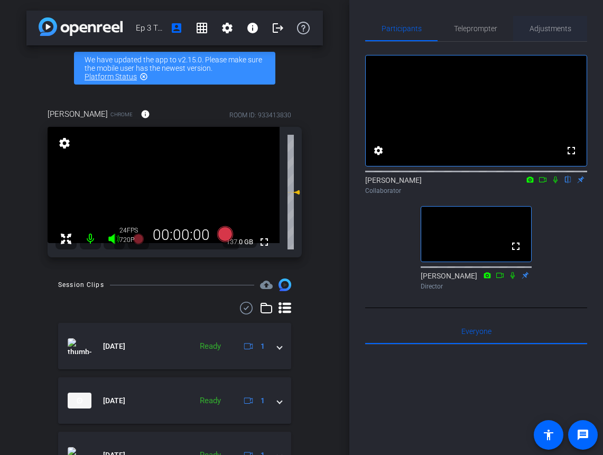
click at [552, 29] on span "Adjustments" at bounding box center [550, 28] width 42 height 7
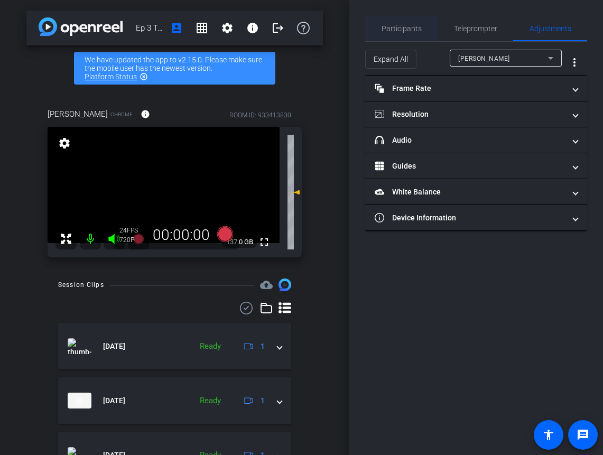
click at [396, 28] on span "Participants" at bounding box center [401, 28] width 40 height 7
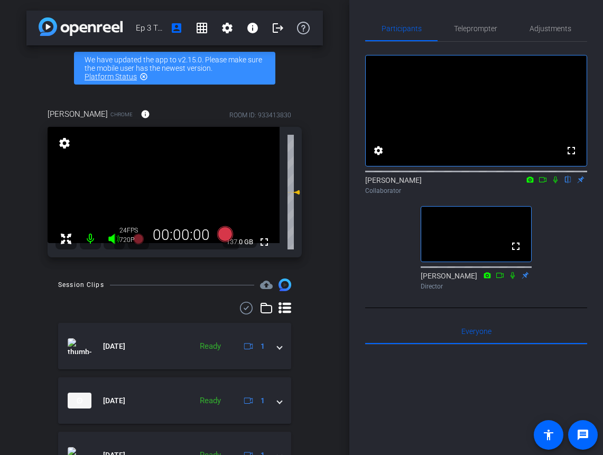
click at [556, 184] on mat-icon at bounding box center [555, 180] width 13 height 10
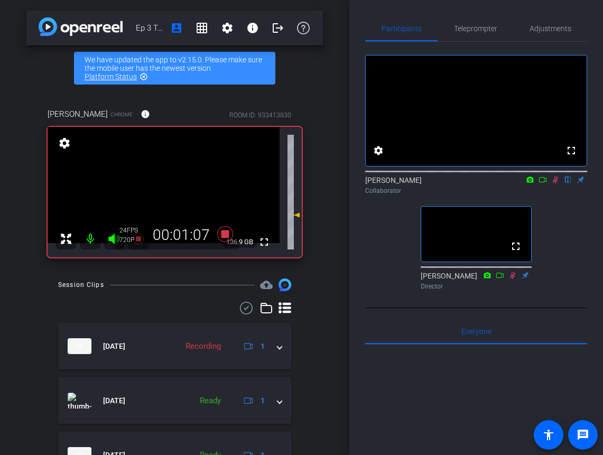
click at [554, 183] on icon at bounding box center [555, 179] width 8 height 7
click at [554, 183] on icon at bounding box center [555, 179] width 4 height 7
click at [553, 183] on icon at bounding box center [555, 179] width 8 height 7
